Goal: Check status: Check status

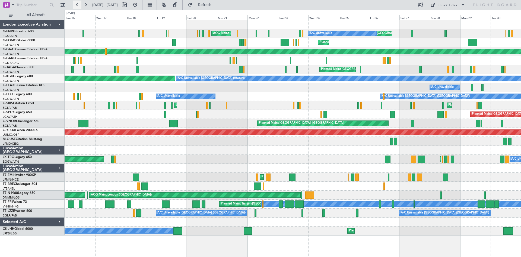
click at [77, 5] on button at bounding box center [77, 5] width 9 height 9
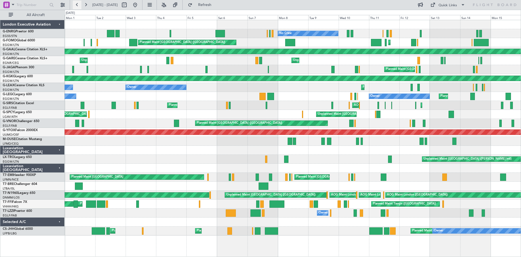
click at [75, 5] on button at bounding box center [77, 5] width 9 height 9
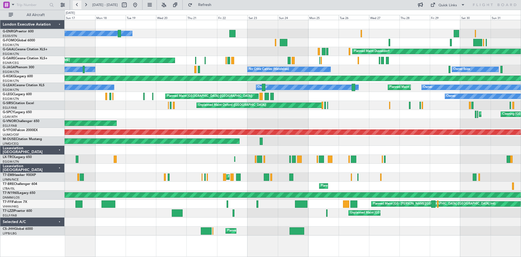
click at [78, 6] on button at bounding box center [77, 5] width 9 height 9
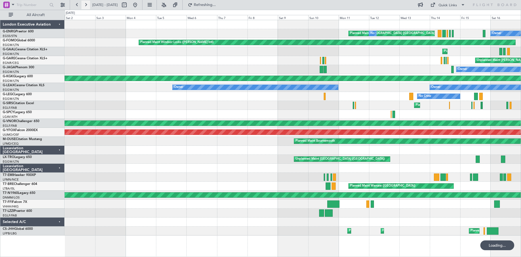
click at [85, 4] on button at bounding box center [85, 5] width 9 height 9
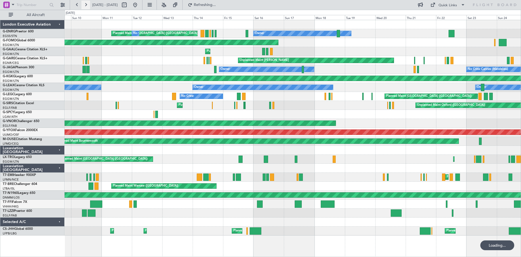
click at [86, 4] on button at bounding box center [85, 5] width 9 height 9
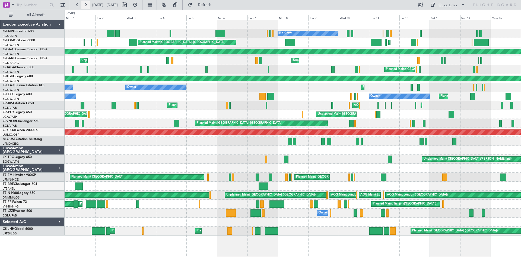
click at [87, 3] on button at bounding box center [85, 5] width 9 height 9
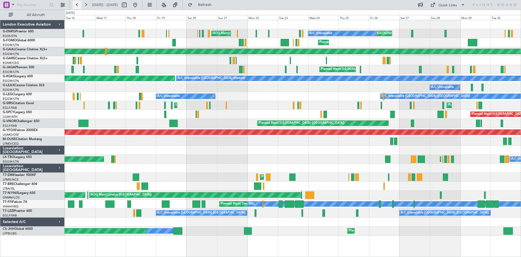
click at [77, 4] on button at bounding box center [77, 5] width 9 height 9
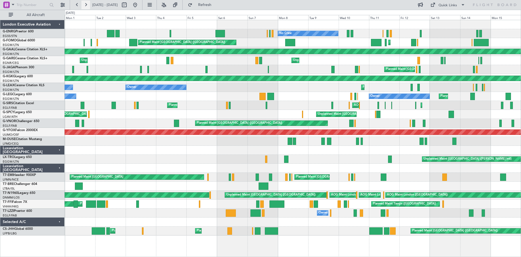
click at [86, 2] on button at bounding box center [85, 5] width 9 height 9
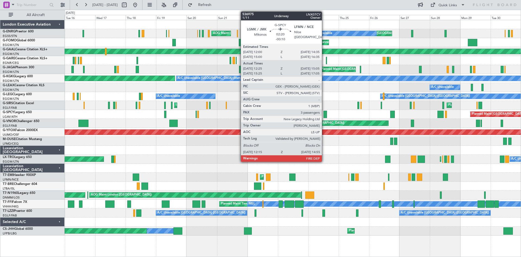
click at [326, 116] on div at bounding box center [326, 114] width 4 height 7
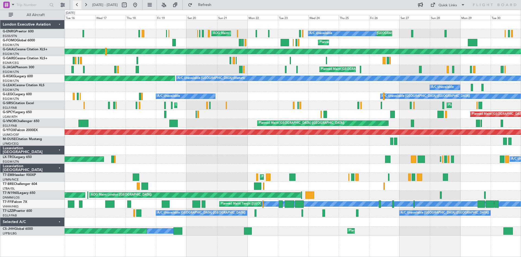
click at [76, 7] on button at bounding box center [77, 5] width 9 height 9
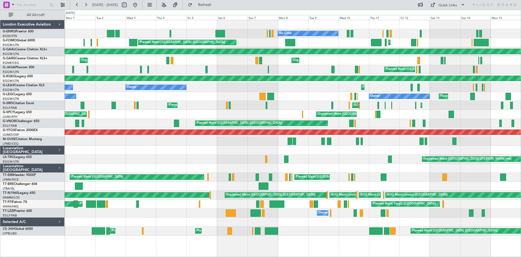
click at [316, 146] on div at bounding box center [293, 150] width 457 height 9
click at [84, 5] on button at bounding box center [85, 5] width 9 height 9
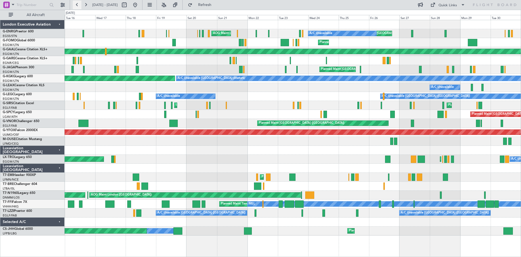
click at [77, 4] on button at bounding box center [77, 5] width 9 height 9
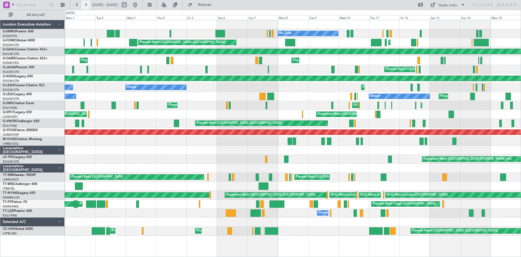
click at [87, 5] on button at bounding box center [85, 5] width 9 height 9
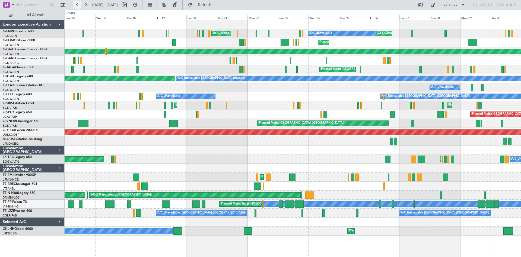
click at [76, 6] on button at bounding box center [77, 5] width 9 height 9
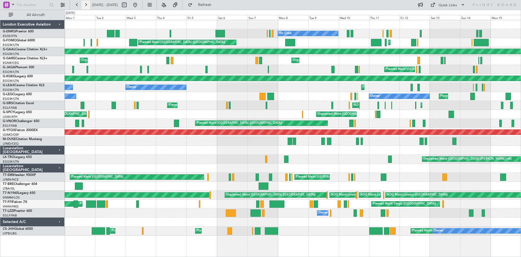
click at [87, 5] on button at bounding box center [85, 5] width 9 height 9
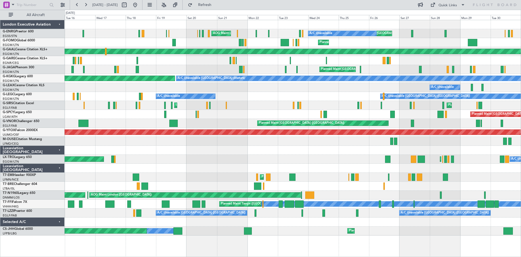
click at [480, 136] on div "AOG Maint Ostafyevo" at bounding box center [293, 132] width 457 height 9
click at [200, 147] on div at bounding box center [293, 150] width 457 height 9
click at [77, 6] on button at bounding box center [77, 5] width 9 height 9
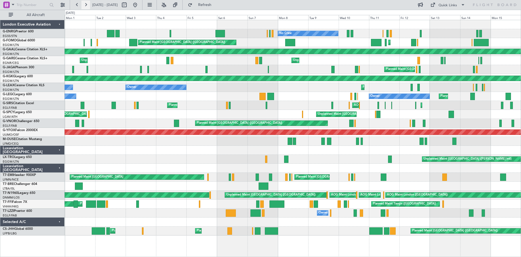
click at [83, 6] on button at bounding box center [85, 5] width 9 height 9
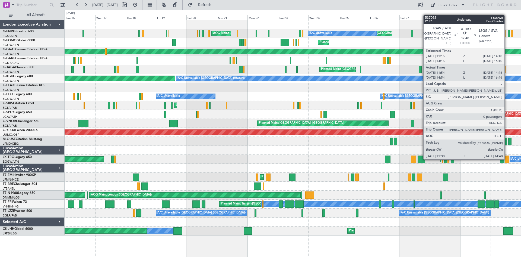
click at [507, 159] on div at bounding box center [507, 158] width 4 height 7
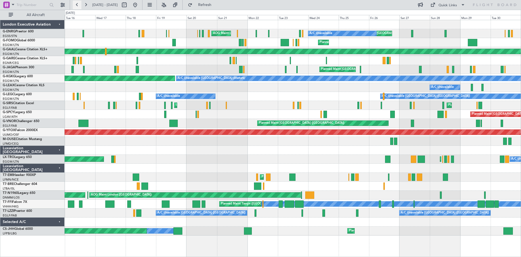
click at [76, 5] on button at bounding box center [77, 5] width 9 height 9
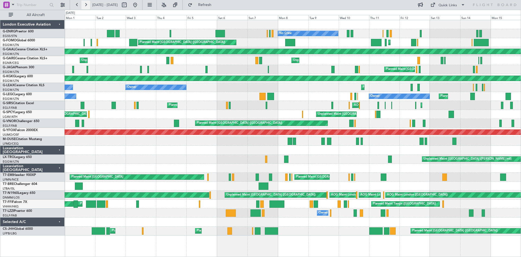
click at [86, 7] on button at bounding box center [85, 5] width 9 height 9
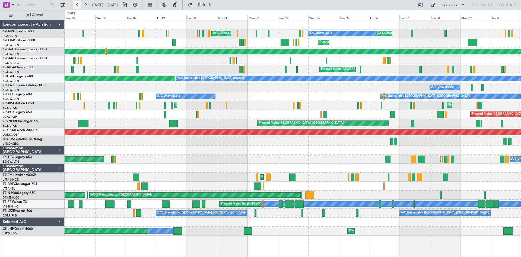
click at [76, 4] on button at bounding box center [77, 5] width 9 height 9
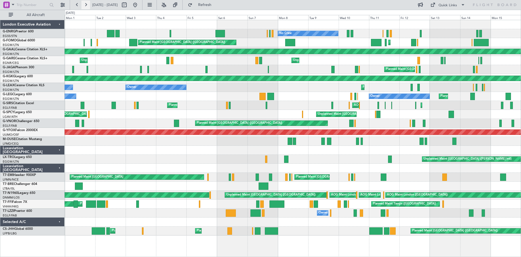
click at [88, 2] on button at bounding box center [85, 5] width 9 height 9
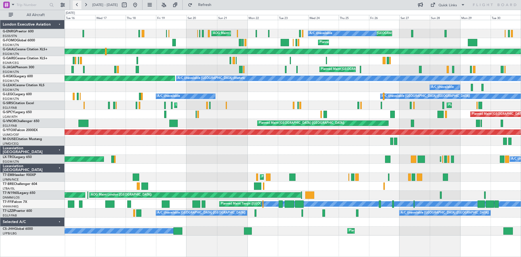
click at [79, 6] on button at bounding box center [77, 5] width 9 height 9
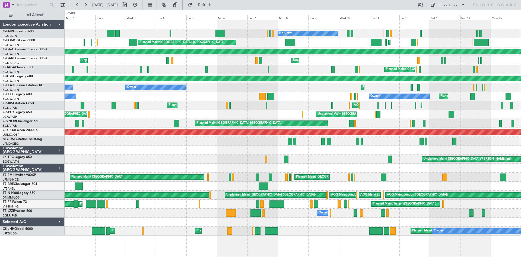
drag, startPoint x: 87, startPoint y: 2, endPoint x: 76, endPoint y: 26, distance: 26.7
click at [87, 2] on button at bounding box center [85, 5] width 9 height 9
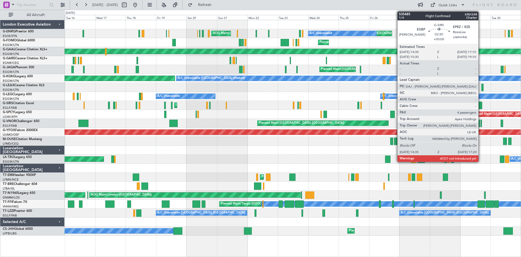
click at [481, 105] on div at bounding box center [481, 105] width 4 height 7
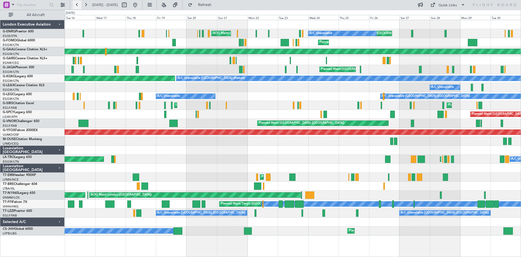
click at [80, 7] on button at bounding box center [77, 5] width 9 height 9
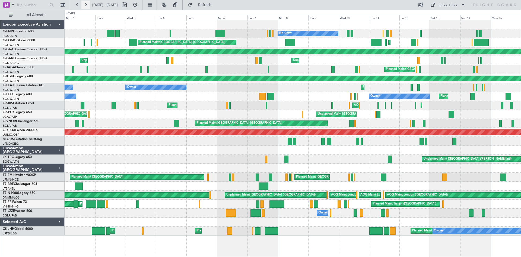
click at [86, 5] on button at bounding box center [85, 5] width 9 height 9
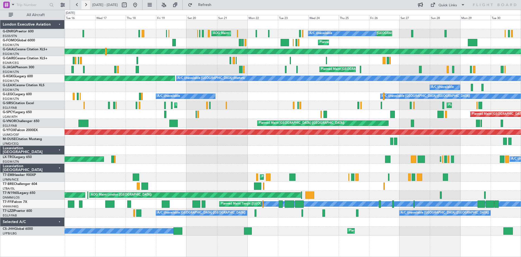
click at [85, 5] on button at bounding box center [85, 5] width 9 height 9
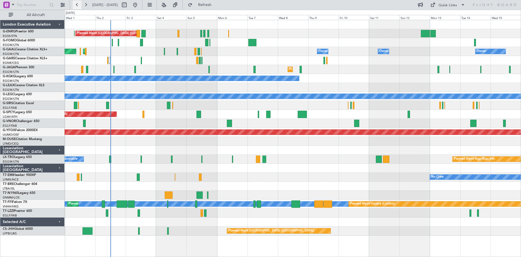
click at [76, 6] on button at bounding box center [77, 5] width 9 height 9
